Goal: Consume media (video, audio)

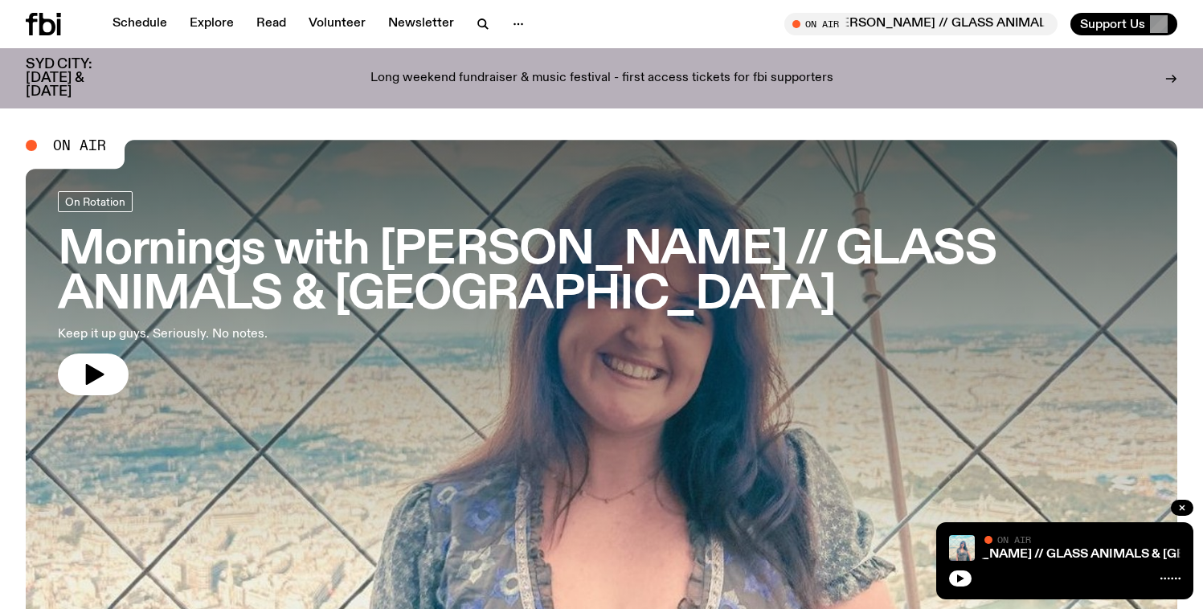
scroll to position [516, 0]
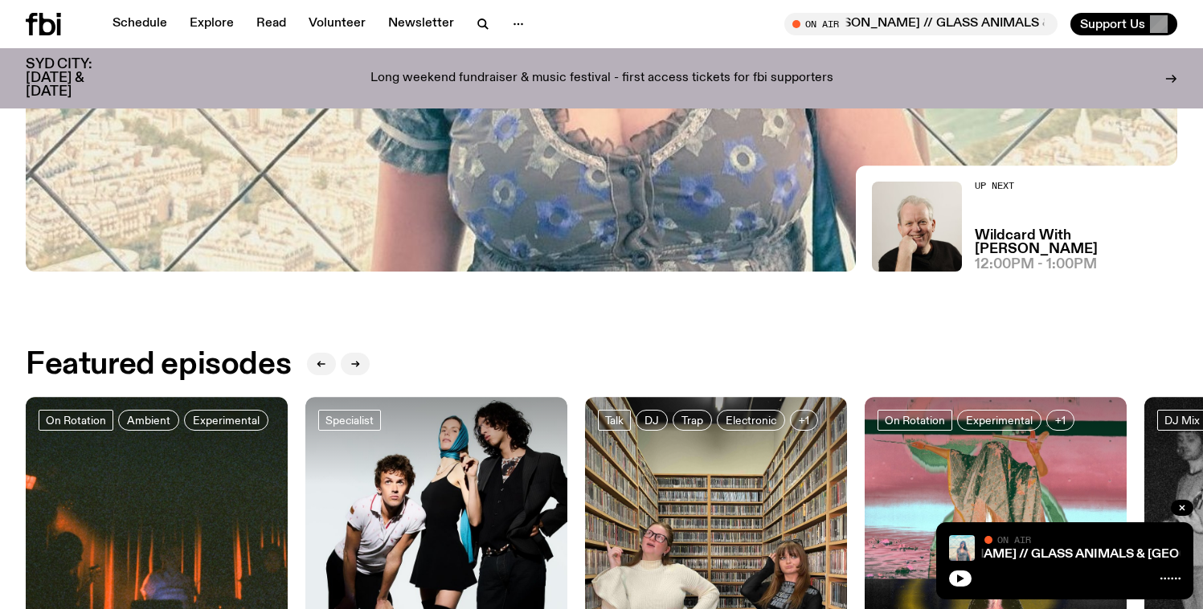
click at [56, 26] on icon at bounding box center [43, 24] width 35 height 23
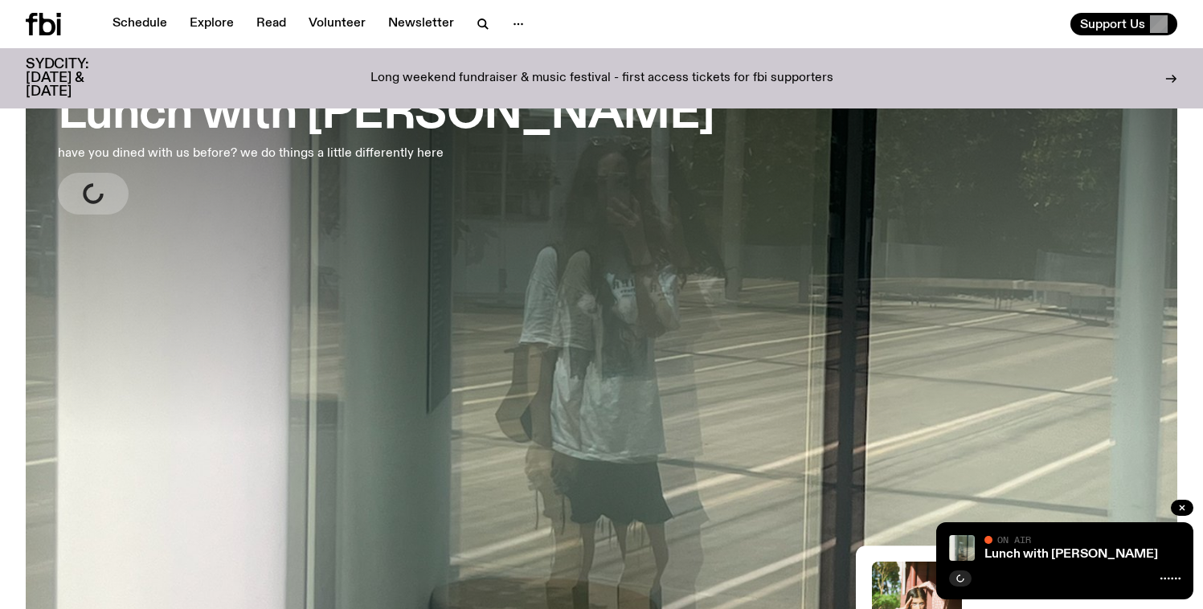
scroll to position [136, 0]
click at [78, 195] on button "button" at bounding box center [93, 194] width 71 height 42
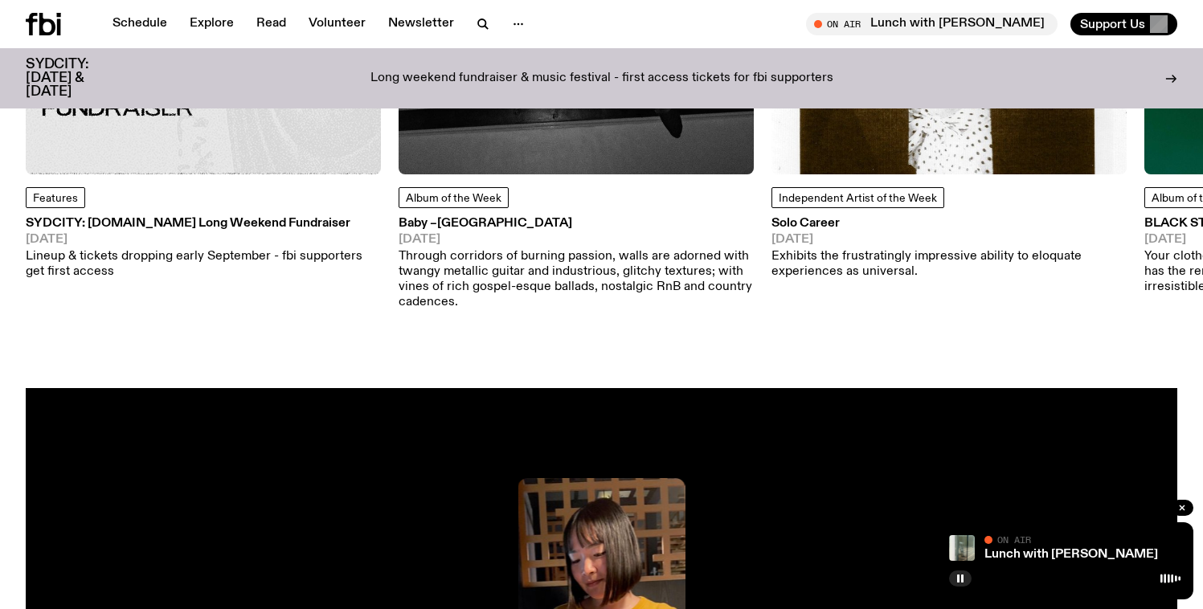
scroll to position [2442, 0]
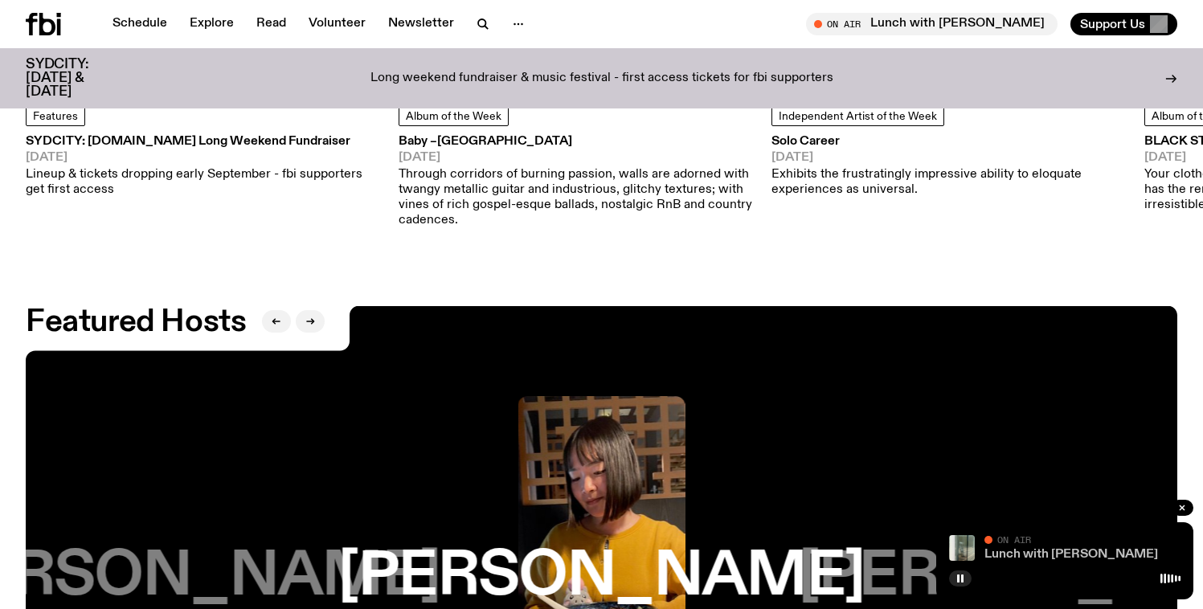
click at [1050, 557] on link "Lunch with [PERSON_NAME]" at bounding box center [1072, 554] width 174 height 13
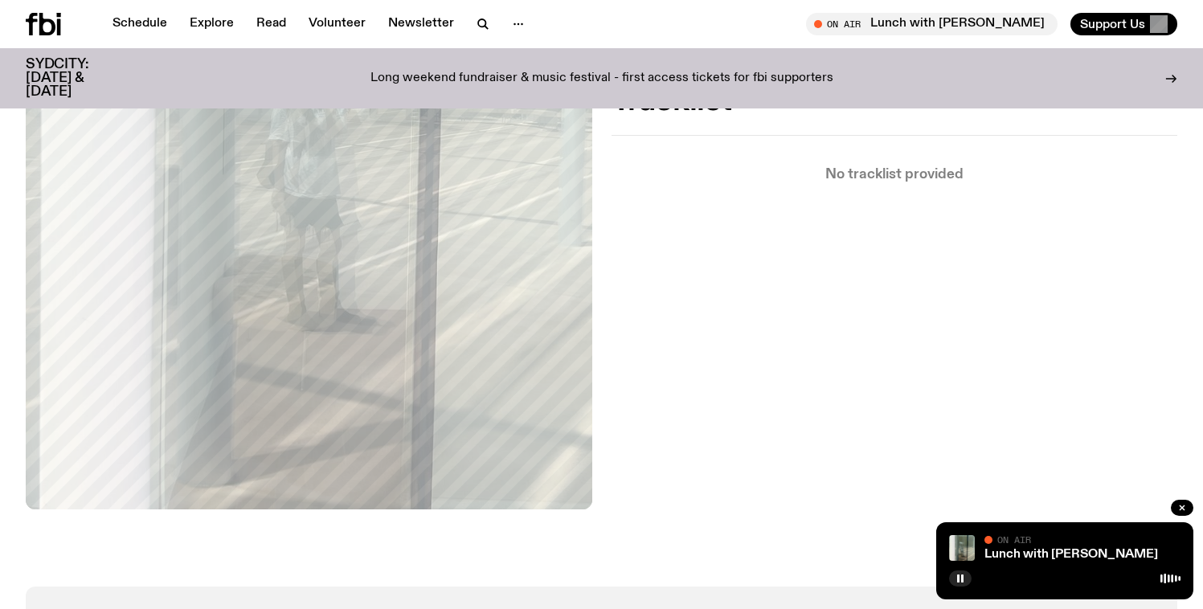
scroll to position [1112, 0]
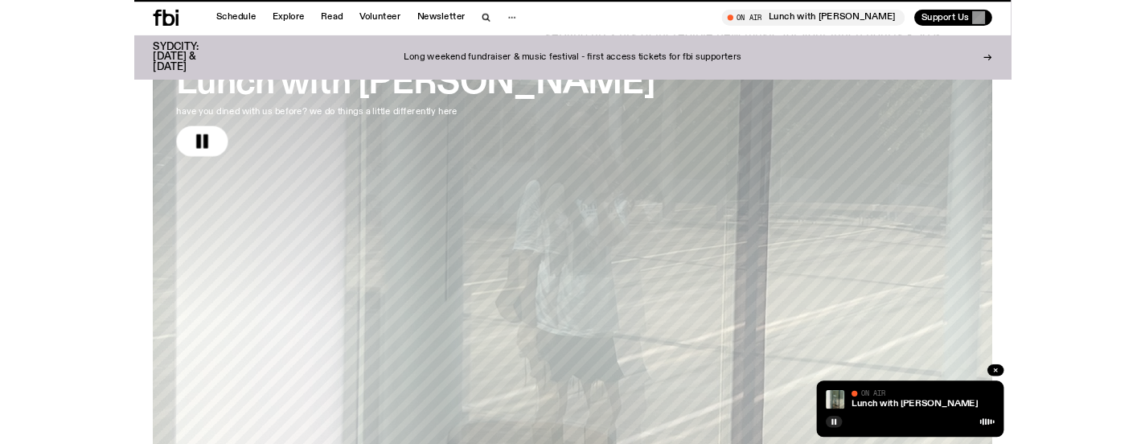
scroll to position [2442, 0]
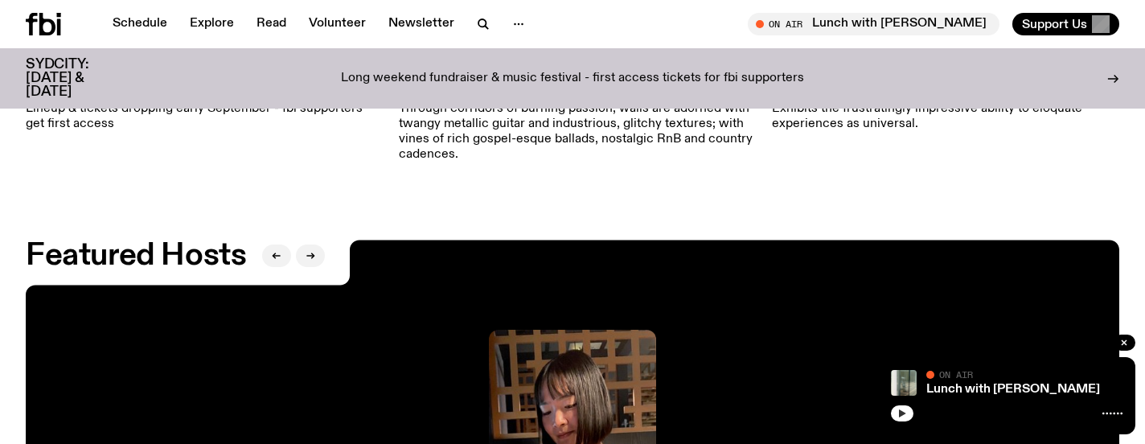
click at [904, 416] on icon "button" at bounding box center [902, 413] width 10 height 10
